Goal: Task Accomplishment & Management: Manage account settings

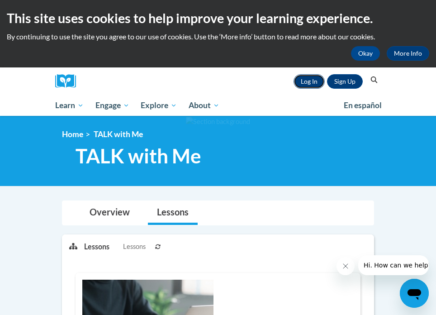
click at [306, 80] on link "Log In" at bounding box center [309, 81] width 31 height 14
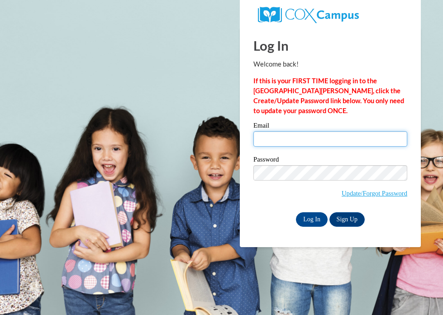
click at [275, 140] on input "Email" at bounding box center [331, 138] width 154 height 15
type input "[EMAIL_ADDRESS][DOMAIN_NAME]"
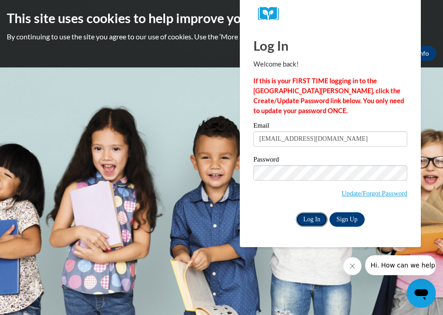
click at [306, 222] on input "Log In" at bounding box center [312, 219] width 32 height 14
click at [171, 217] on body "This site uses cookies to help improve your learning experience. By continuing …" at bounding box center [221, 157] width 443 height 315
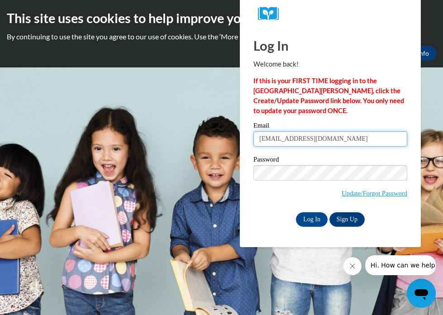
click at [342, 138] on input "lscoffee1963@yahoo.com" at bounding box center [331, 138] width 154 height 15
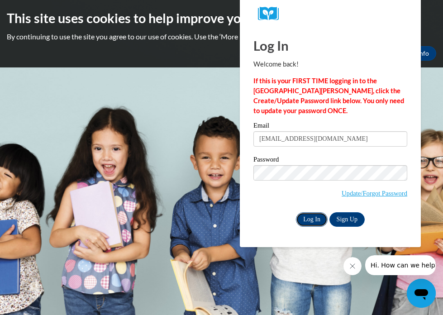
click at [319, 219] on input "Log In" at bounding box center [312, 219] width 32 height 14
click at [313, 220] on input "Log In" at bounding box center [312, 219] width 32 height 14
click at [430, 191] on body "This site uses cookies to help improve your learning experience. By continuing …" at bounding box center [221, 157] width 443 height 315
click at [316, 218] on input "Log In" at bounding box center [312, 219] width 32 height 14
